Goal: Task Accomplishment & Management: Complete application form

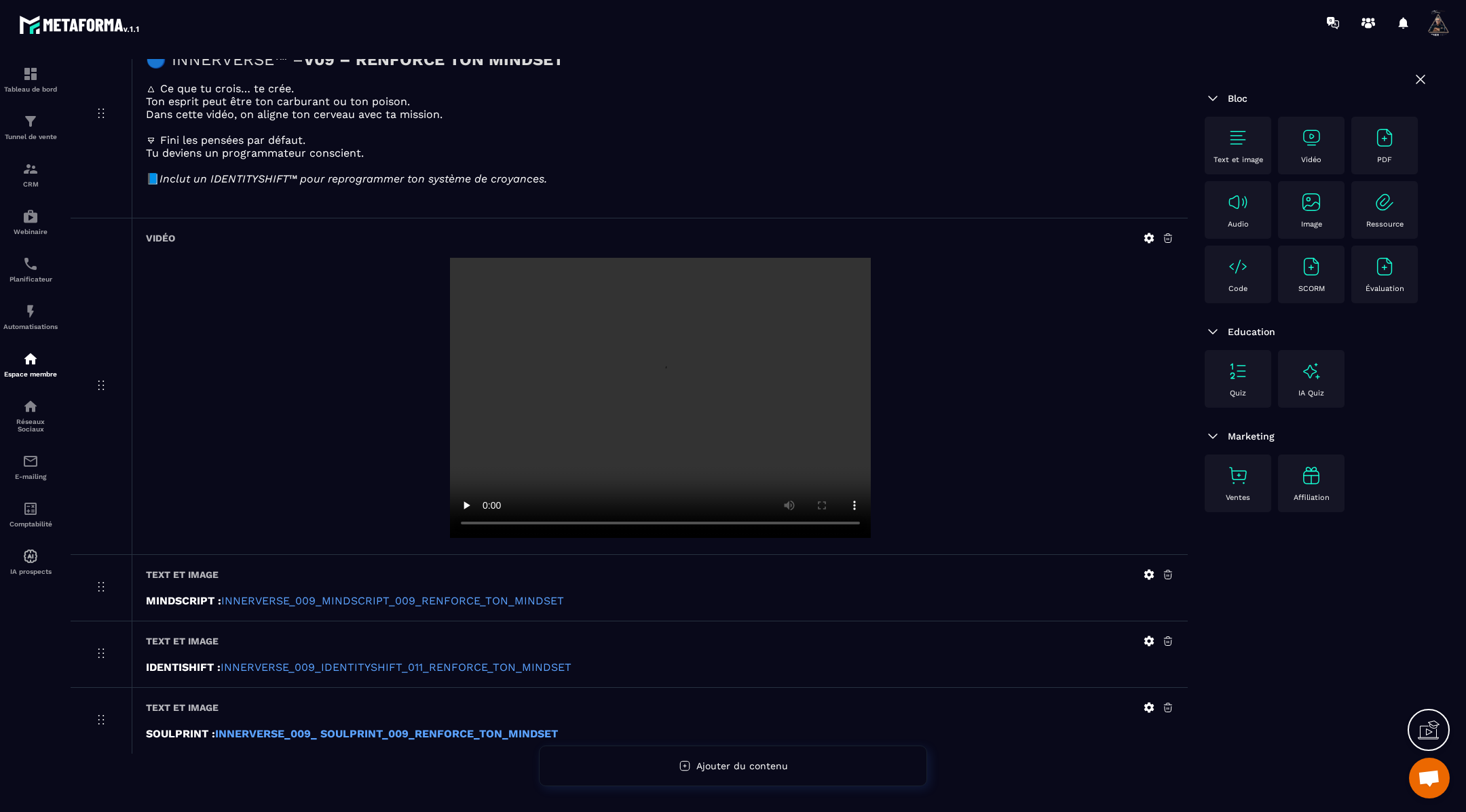
scroll to position [150, 0]
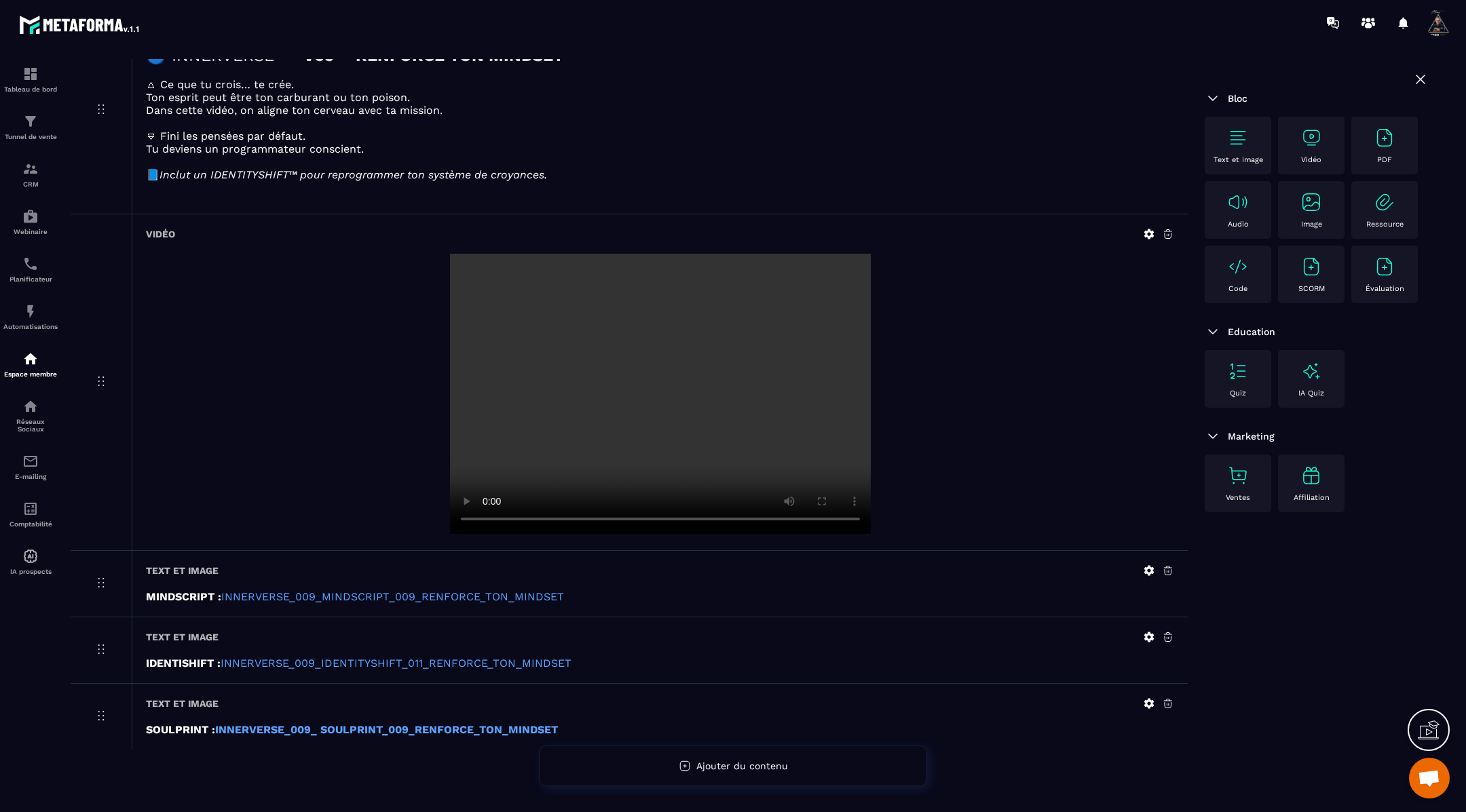
click at [1148, 570] on icon at bounding box center [1149, 570] width 10 height 10
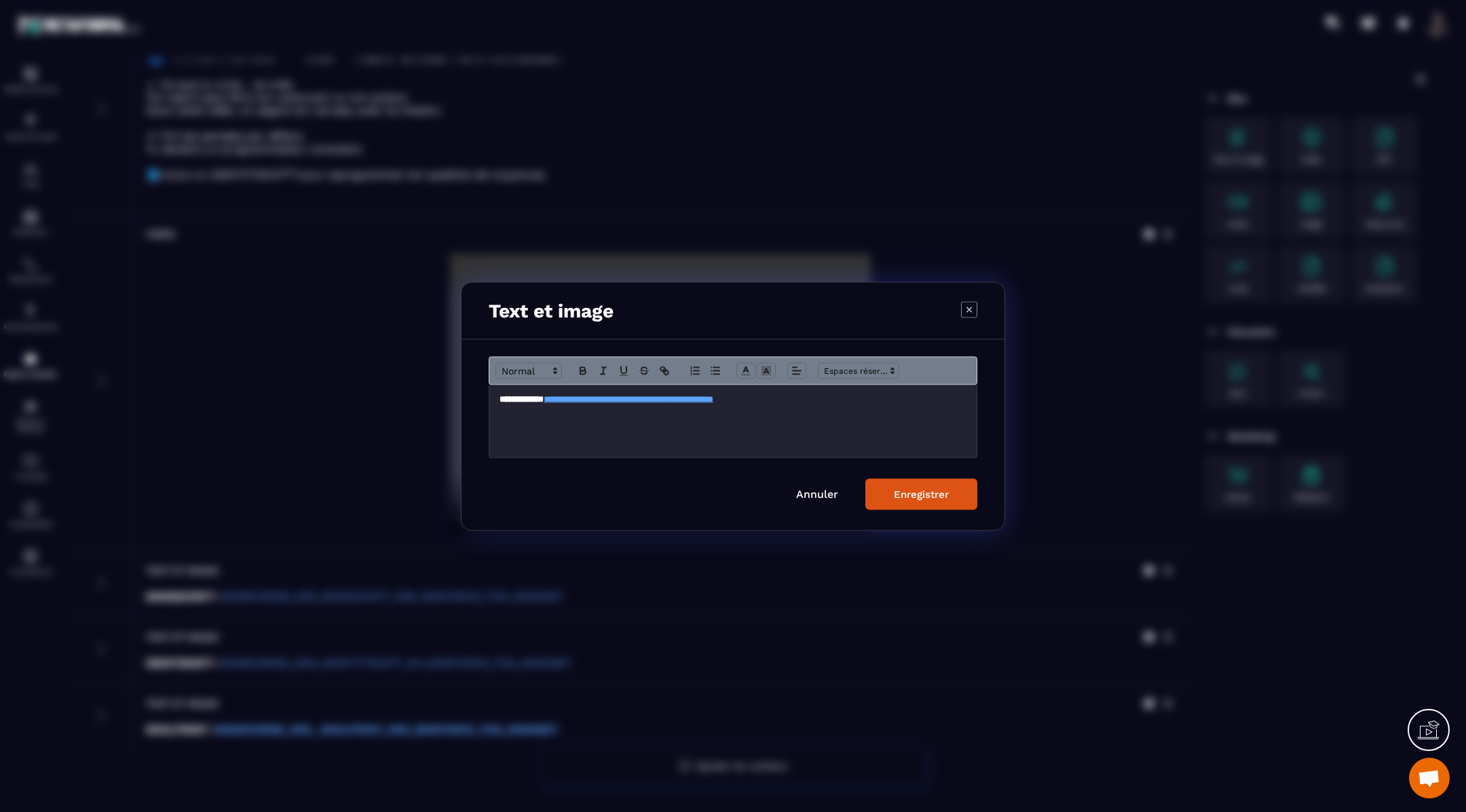
click at [886, 402] on p "**********" at bounding box center [733, 399] width 467 height 12
click at [580, 368] on icon "Modal window" at bounding box center [582, 370] width 12 height 12
click at [913, 496] on div "Enregistrer" at bounding box center [921, 493] width 55 height 12
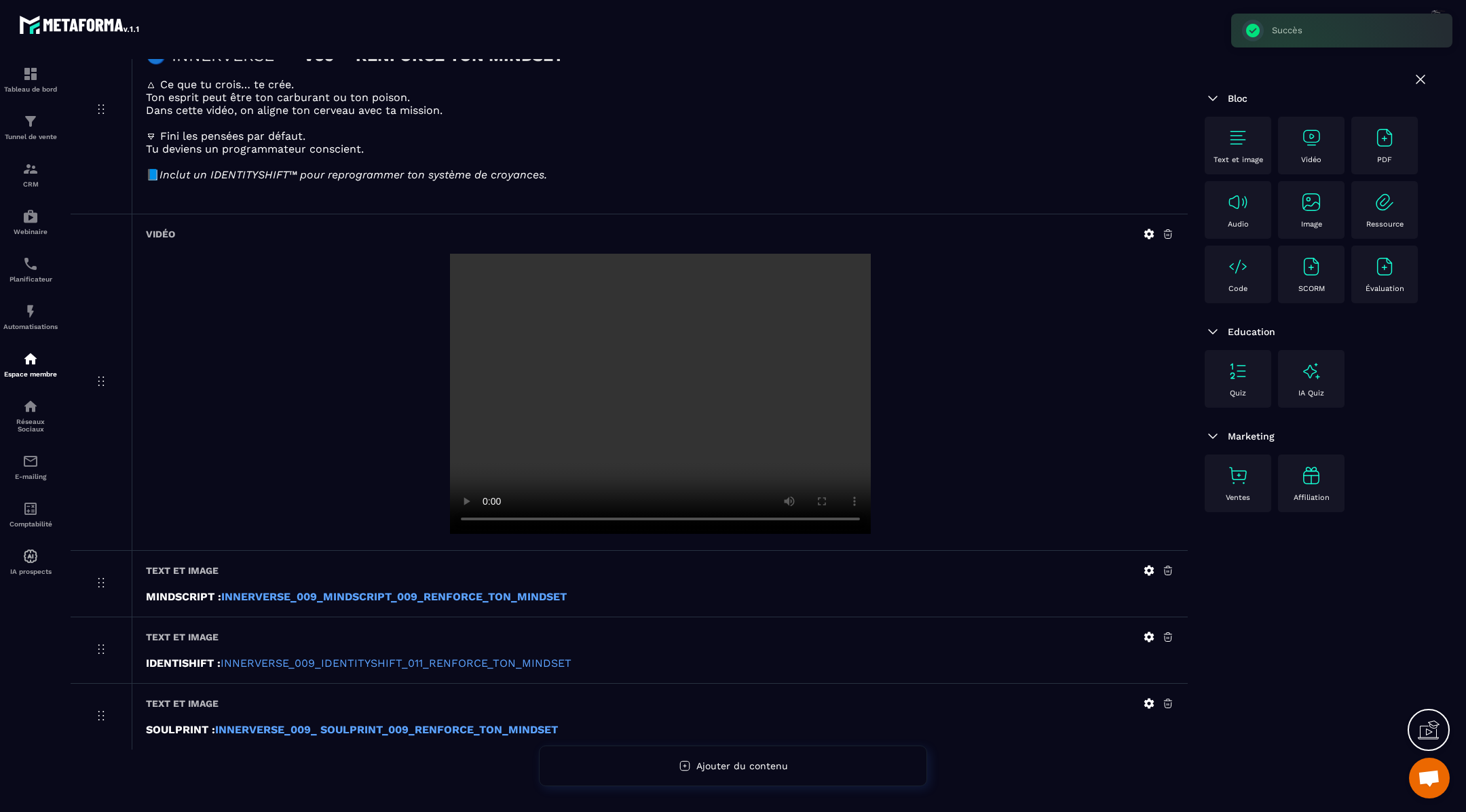
click at [1146, 641] on icon at bounding box center [1149, 637] width 10 height 10
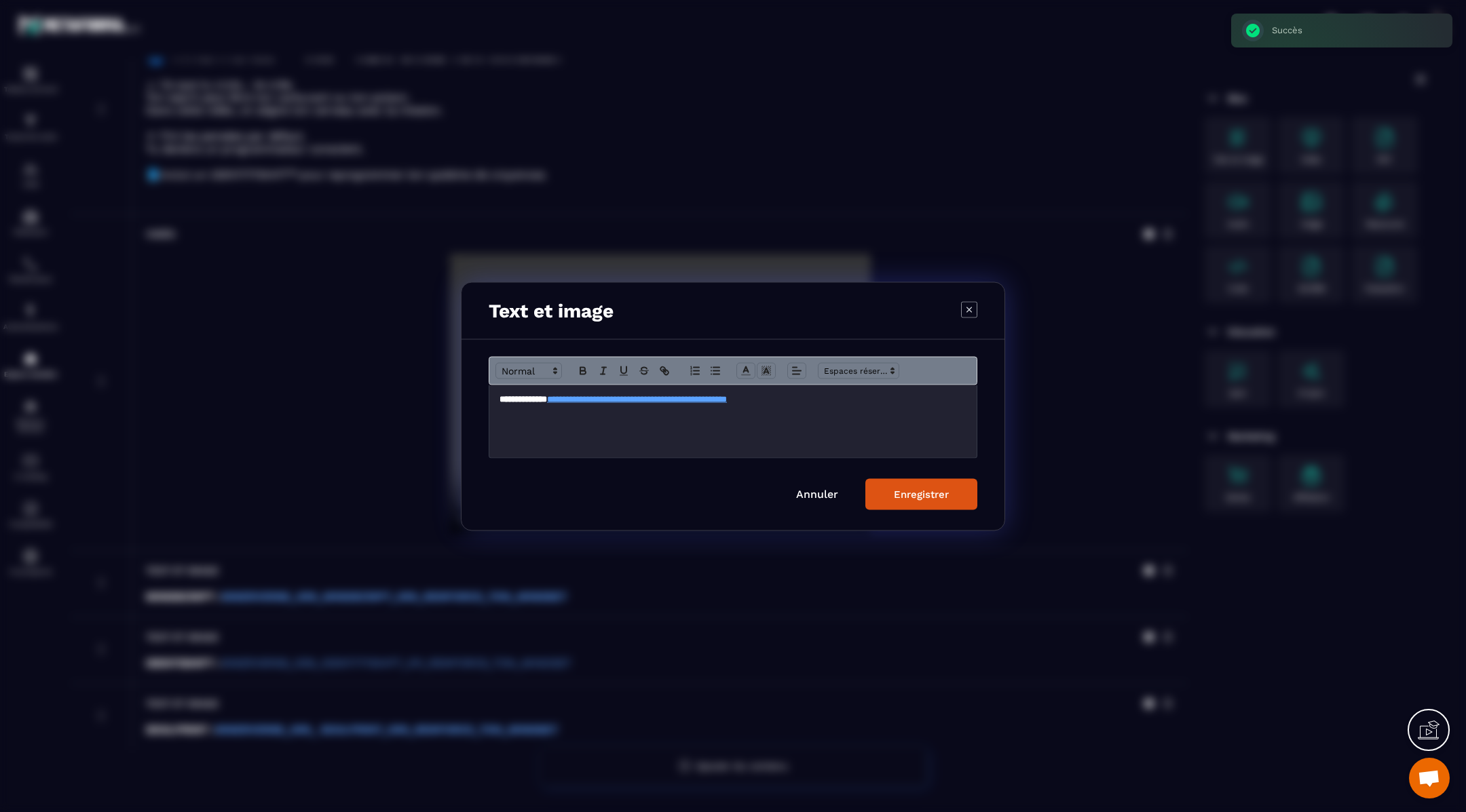
click at [854, 401] on p "**********" at bounding box center [733, 399] width 467 height 12
click at [584, 368] on icon "Modal window" at bounding box center [582, 368] width 5 height 4
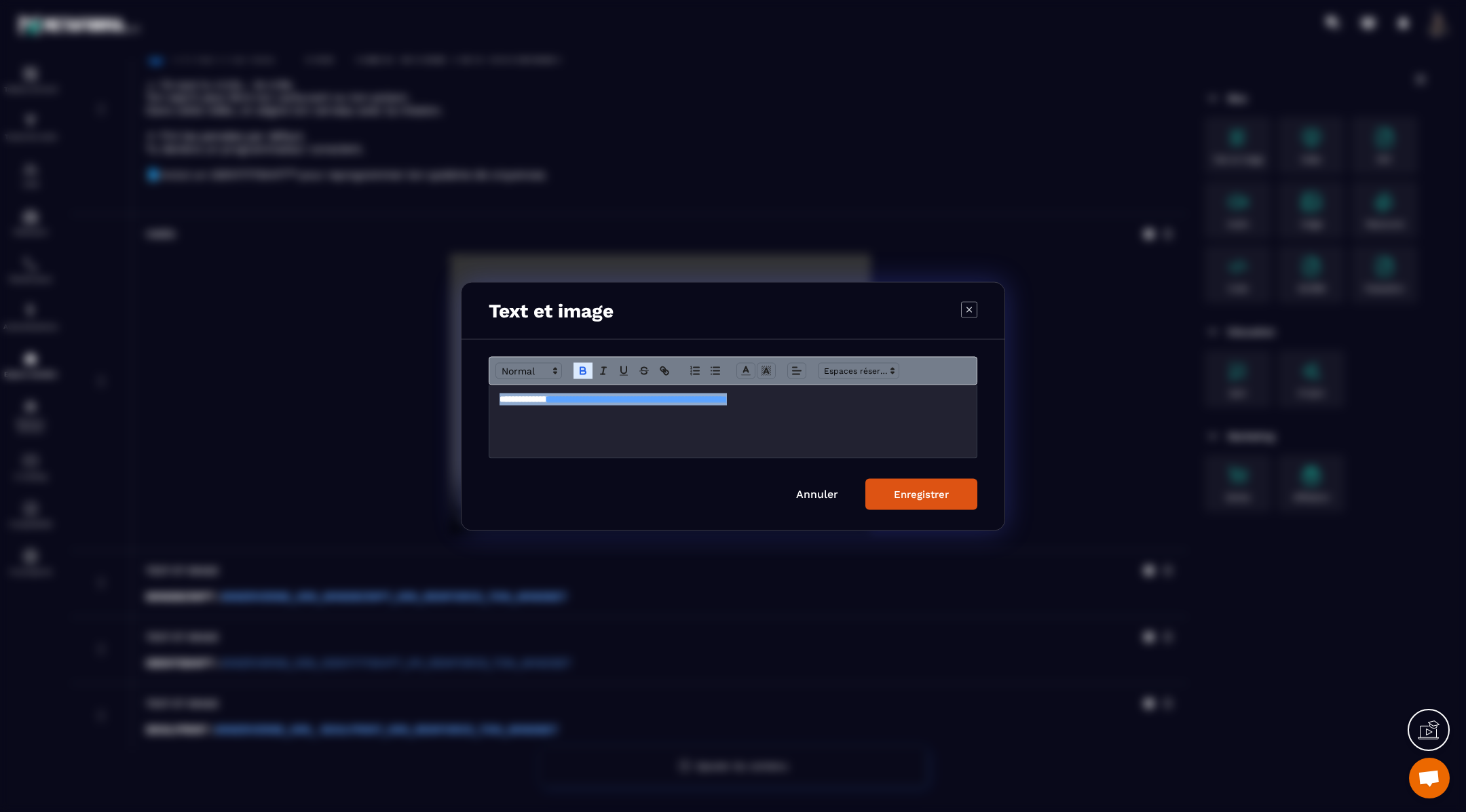
click at [914, 488] on div "Enregistrer" at bounding box center [921, 493] width 55 height 12
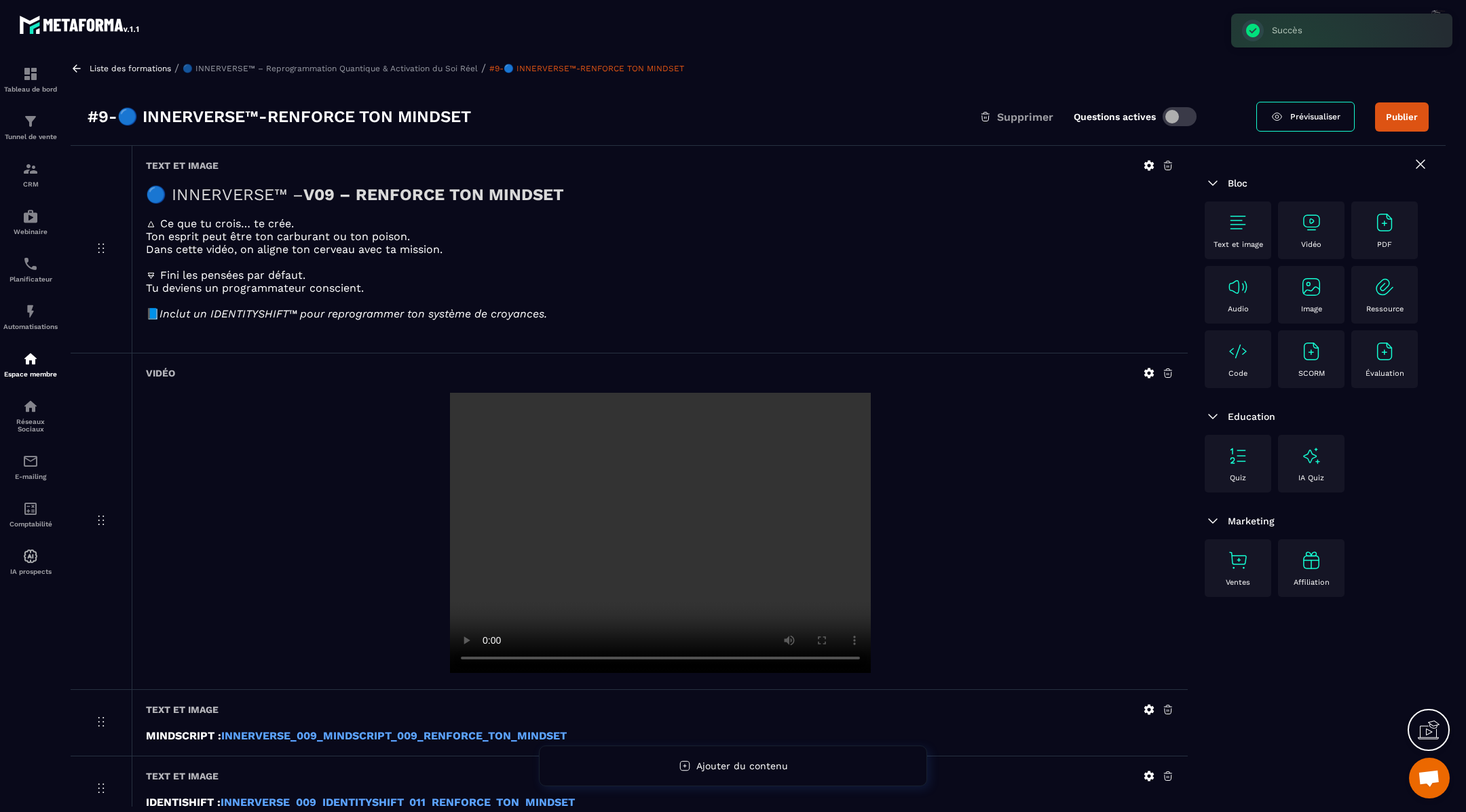
scroll to position [2, 0]
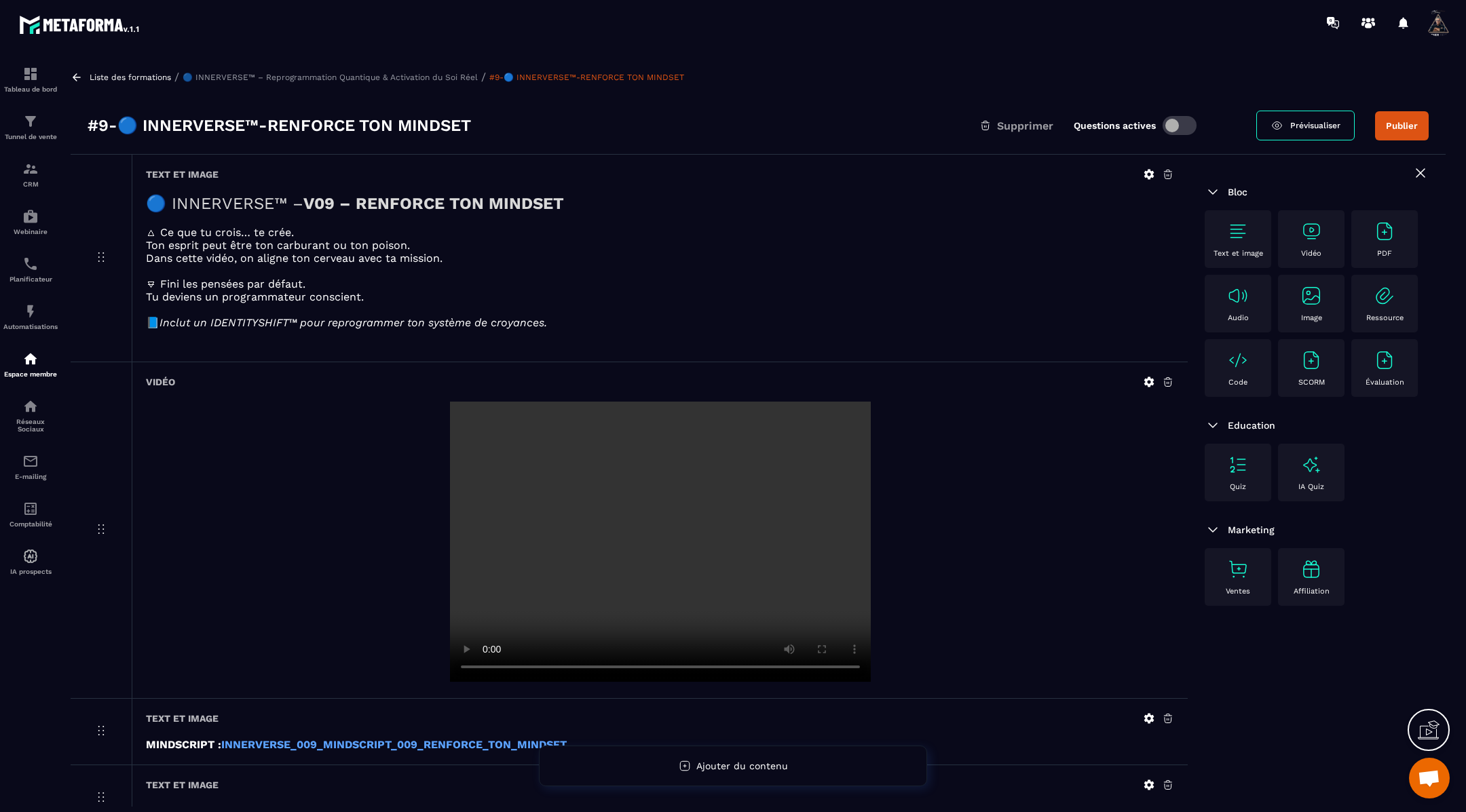
click at [1151, 171] on icon at bounding box center [1149, 174] width 10 height 10
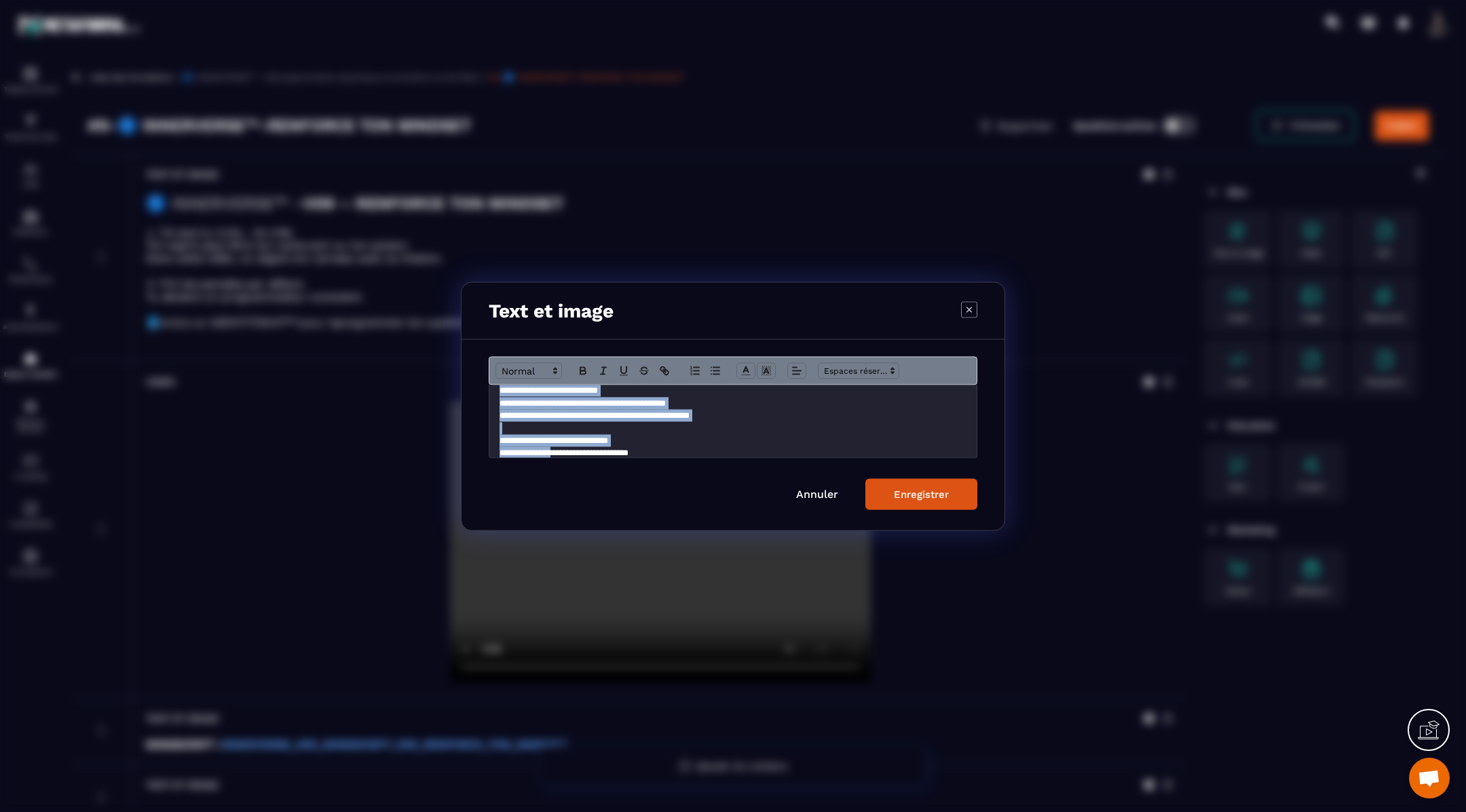
scroll to position [93, 0]
drag, startPoint x: 502, startPoint y: 401, endPoint x: 574, endPoint y: 482, distance: 108.4
click at [574, 482] on form "**********" at bounding box center [733, 433] width 489 height 153
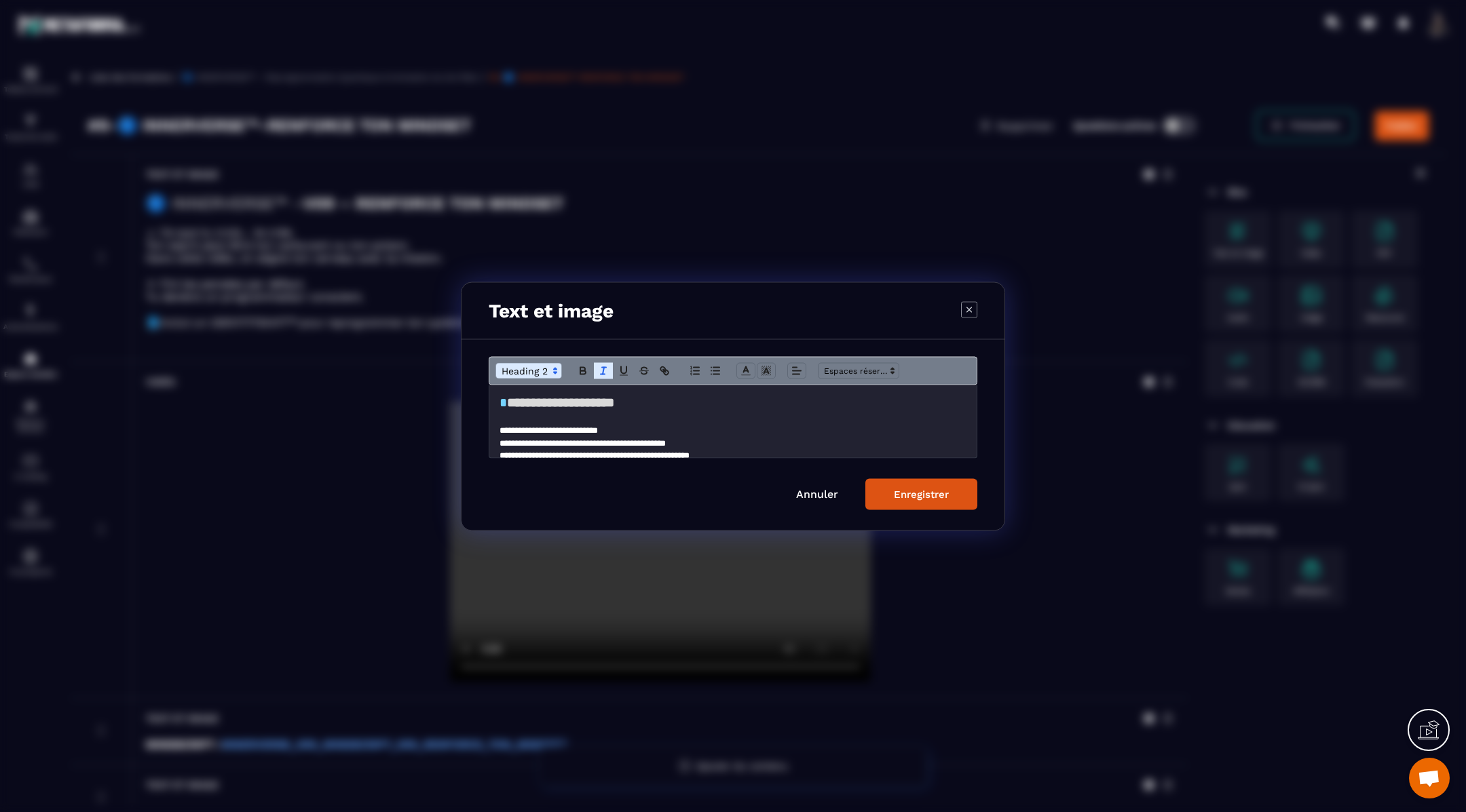
scroll to position [90, 0]
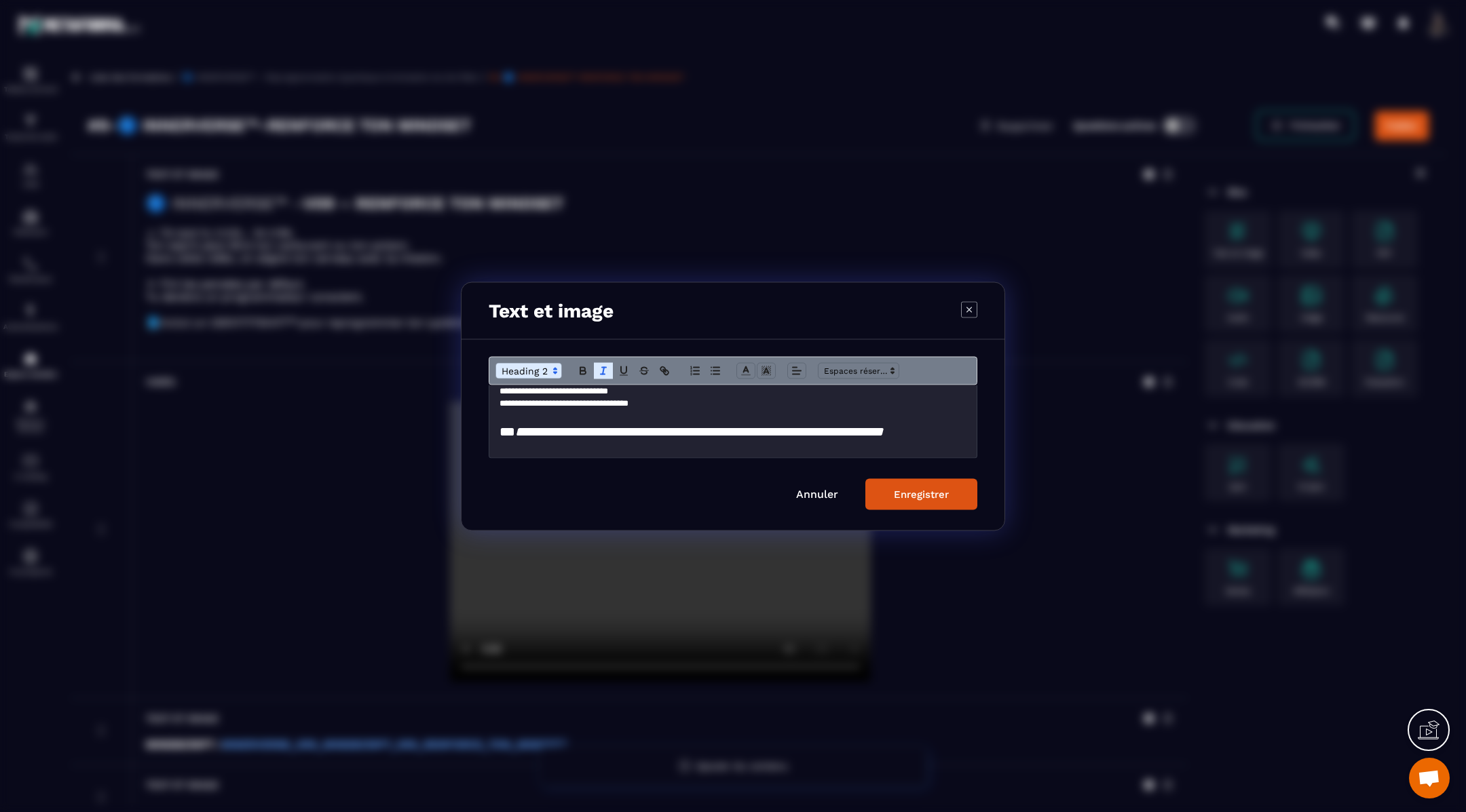
click at [896, 489] on div "Enregistrer" at bounding box center [921, 493] width 55 height 12
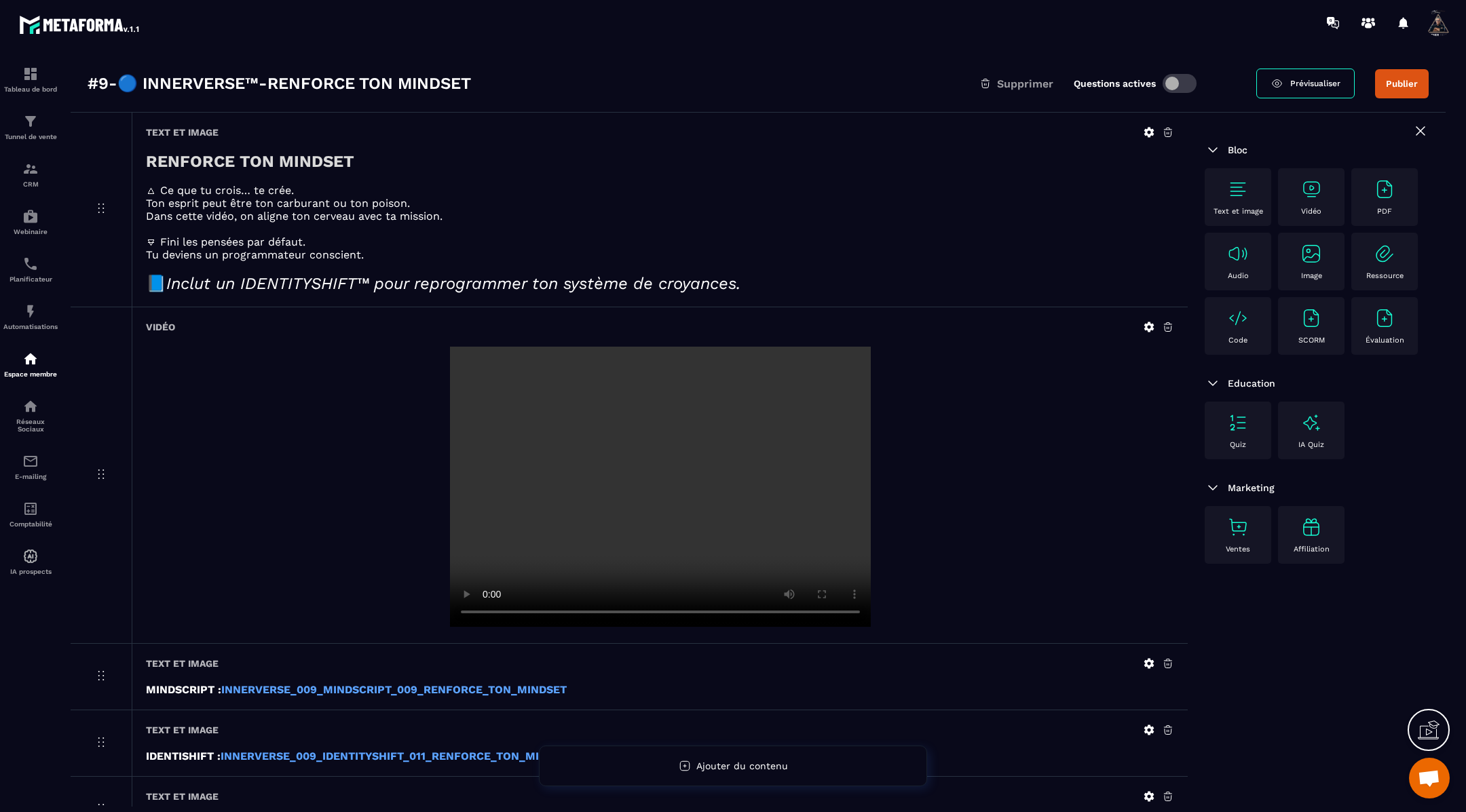
scroll to position [0, 0]
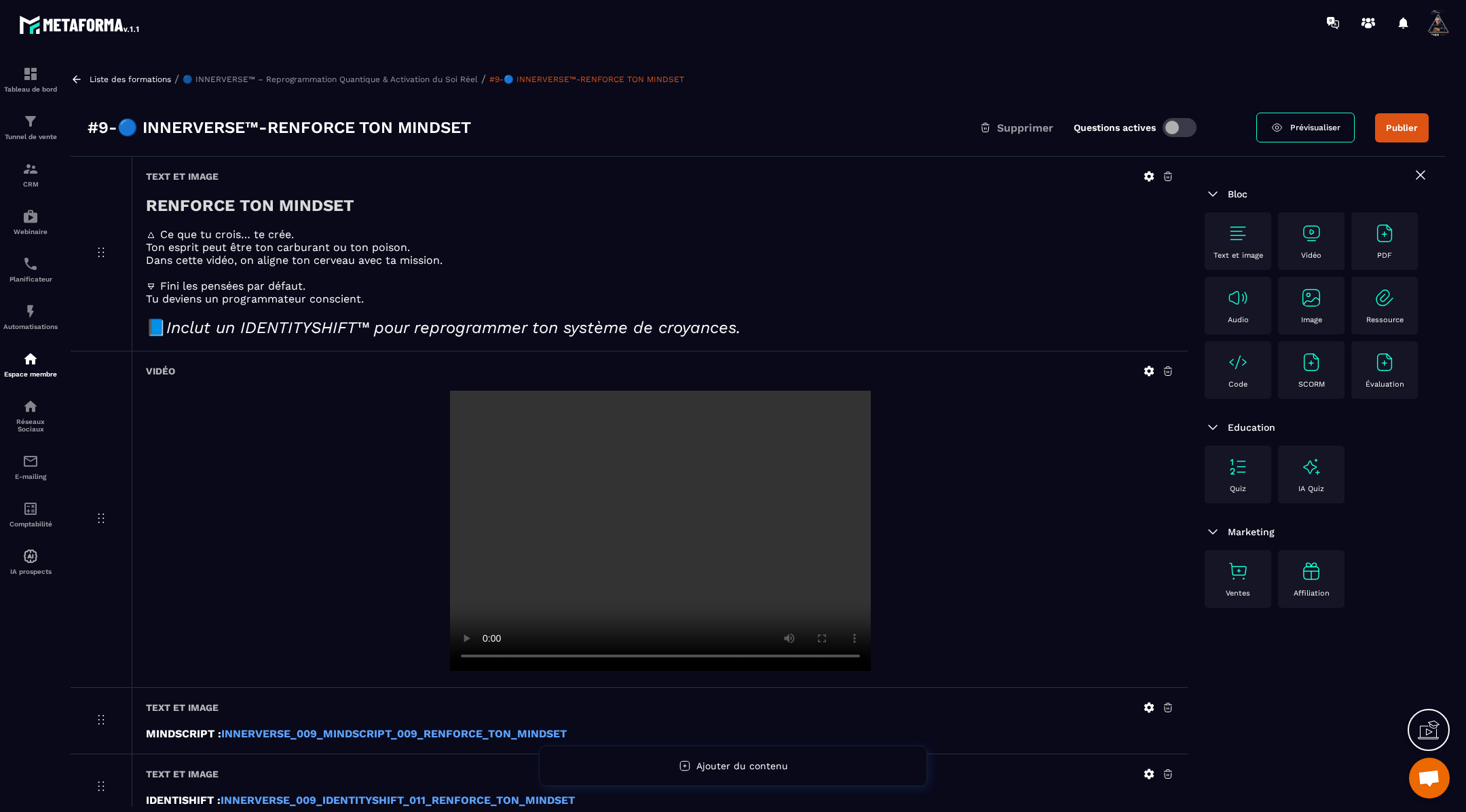
click at [1402, 135] on button "Publier" at bounding box center [1402, 128] width 53 height 29
click at [74, 78] on icon at bounding box center [76, 79] width 12 height 12
